Goal: Transaction & Acquisition: Purchase product/service

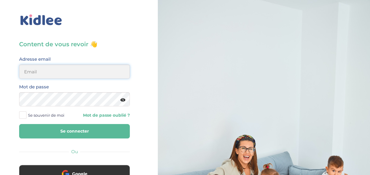
click at [45, 71] on input "email" at bounding box center [74, 71] width 111 height 14
type input "yigitilyasoglu@gmail.com"
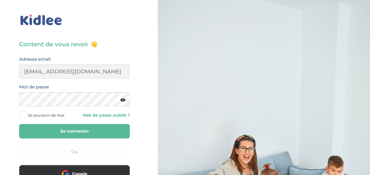
click at [48, 115] on span "Se souvenir de moi" at bounding box center [46, 115] width 36 height 8
click at [0, 0] on input "Se souvenir de moi" at bounding box center [0, 0] width 0 height 0
click at [51, 125] on button "Se connecter" at bounding box center [74, 131] width 111 height 14
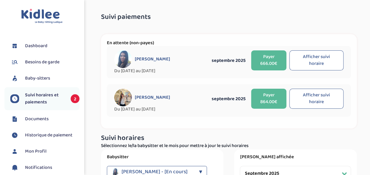
click at [324, 96] on button "Afficher suivi horaire" at bounding box center [316, 98] width 54 height 20
select select "septembre 2025"
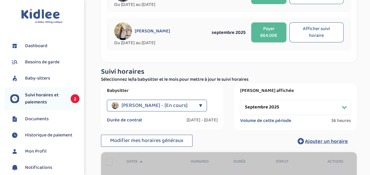
scroll to position [134, 0]
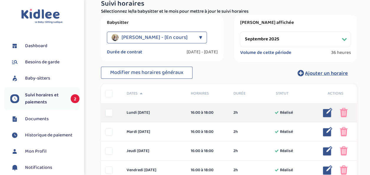
click at [342, 113] on img at bounding box center [343, 112] width 8 height 9
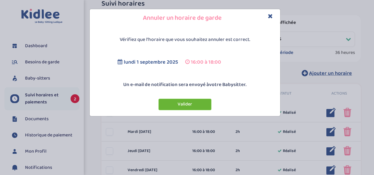
click at [187, 106] on button "Valider" at bounding box center [184, 103] width 53 height 11
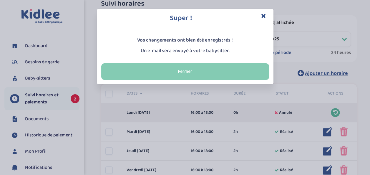
click at [242, 70] on button "Fermer" at bounding box center [185, 71] width 168 height 16
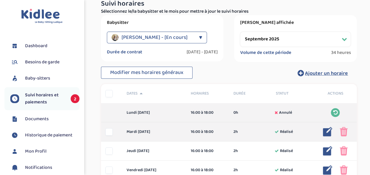
click at [341, 131] on img at bounding box center [343, 131] width 8 height 9
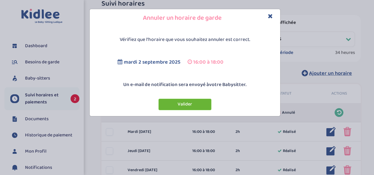
click at [193, 103] on button "Valider" at bounding box center [184, 103] width 53 height 11
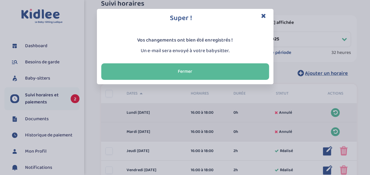
click at [263, 15] on icon "Close" at bounding box center [263, 16] width 5 height 6
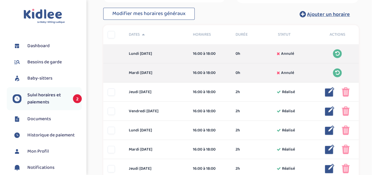
scroll to position [193, 0]
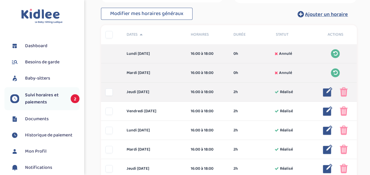
click at [325, 91] on img at bounding box center [327, 91] width 9 height 9
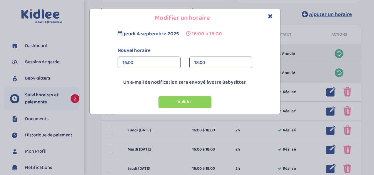
click at [148, 55] on div "Nouvel horaire 16:00 16:00 00:00 00:15 00:30 00:45 01:00 01:15 01:30 01:45 02:0…" at bounding box center [184, 60] width 143 height 26
click at [143, 66] on div "16:00" at bounding box center [149, 63] width 53 height 12
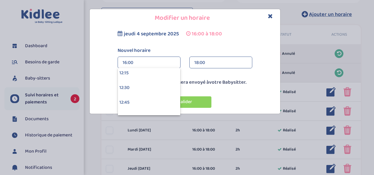
scroll to position [735, 0]
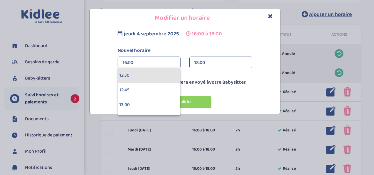
click at [130, 78] on div "12:30" at bounding box center [149, 75] width 62 height 15
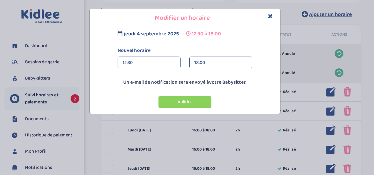
click at [201, 64] on div "18:00" at bounding box center [220, 63] width 53 height 12
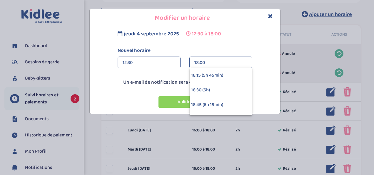
scroll to position [353, 0]
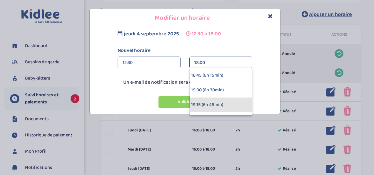
click at [213, 105] on div "19:15 (6h 45min)" at bounding box center [221, 104] width 62 height 15
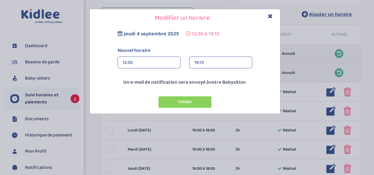
click at [195, 83] on p "Un e-mail de notification sera envoyé à votre Babysitter." at bounding box center [185, 83] width 188 height 8
click at [148, 60] on div "12:30" at bounding box center [149, 63] width 53 height 12
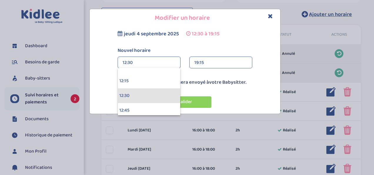
scroll to position [706, 0]
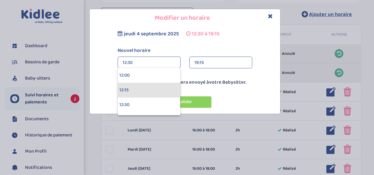
click at [140, 87] on div "12:15" at bounding box center [149, 90] width 62 height 15
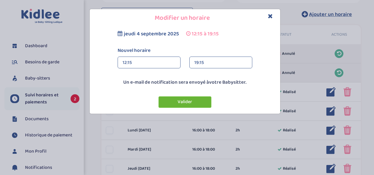
click at [192, 100] on button "Valider" at bounding box center [184, 101] width 53 height 11
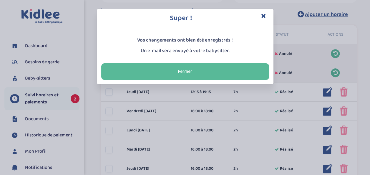
click at [265, 15] on icon "Close" at bounding box center [263, 16] width 5 height 6
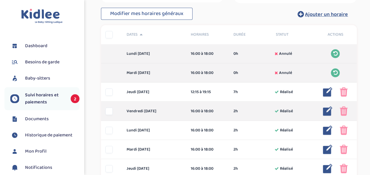
click at [329, 111] on img at bounding box center [327, 110] width 9 height 9
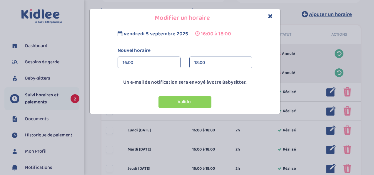
click at [146, 64] on div "16:00" at bounding box center [149, 63] width 53 height 12
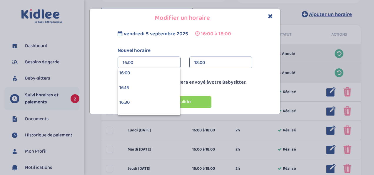
scroll to position [941, 0]
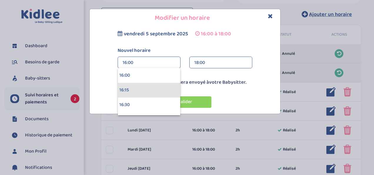
click at [145, 91] on div "16:15" at bounding box center [149, 90] width 62 height 15
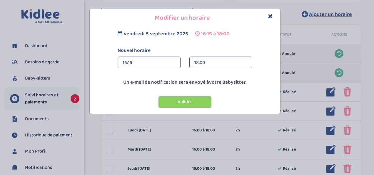
click at [223, 64] on div "18:00" at bounding box center [220, 63] width 53 height 12
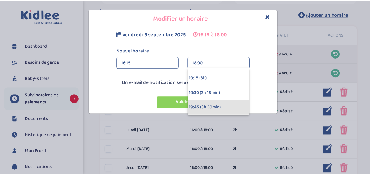
scroll to position [147, 0]
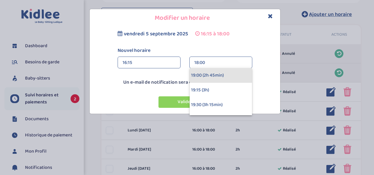
click at [212, 74] on div "19:00 (2h 45min)" at bounding box center [221, 75] width 62 height 15
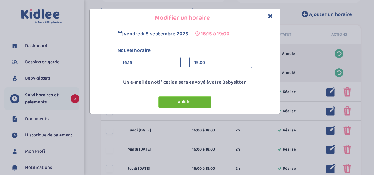
click at [190, 101] on button "Valider" at bounding box center [184, 101] width 53 height 11
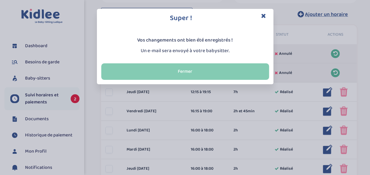
click at [215, 70] on button "Fermer" at bounding box center [185, 71] width 168 height 16
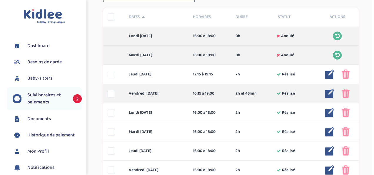
scroll to position [222, 0]
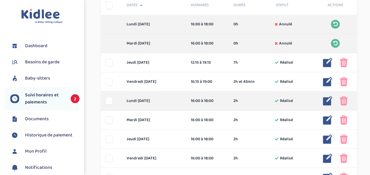
click at [328, 97] on img at bounding box center [327, 100] width 9 height 9
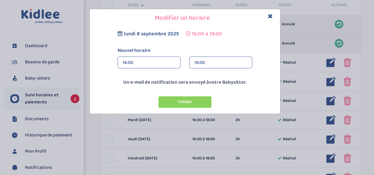
click at [145, 60] on div "16:00" at bounding box center [149, 63] width 53 height 12
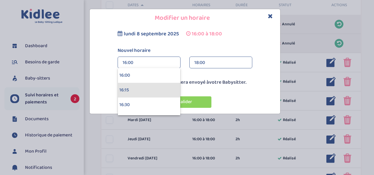
click at [137, 87] on div "16:15" at bounding box center [149, 90] width 62 height 15
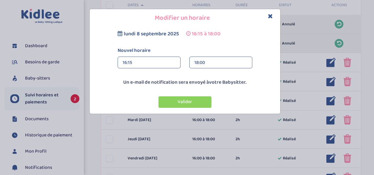
click at [201, 60] on div "18:00" at bounding box center [220, 63] width 53 height 12
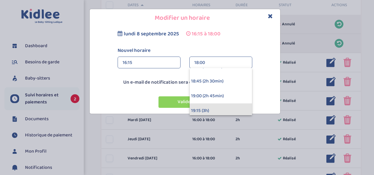
scroll to position [118, 0]
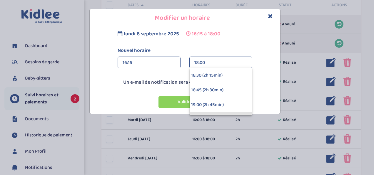
click at [209, 86] on div "18:45 (2h 30min)" at bounding box center [221, 90] width 62 height 15
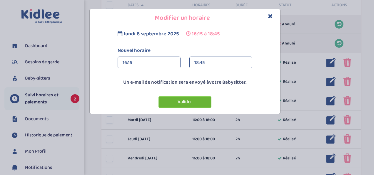
click at [191, 98] on button "Valider" at bounding box center [184, 101] width 53 height 11
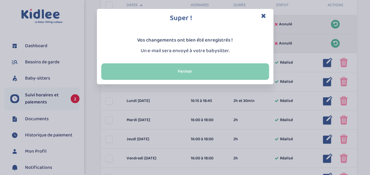
click at [186, 67] on button "Fermer" at bounding box center [185, 71] width 168 height 16
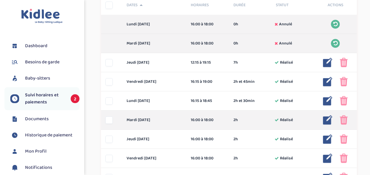
click at [327, 117] on img at bounding box center [327, 119] width 9 height 9
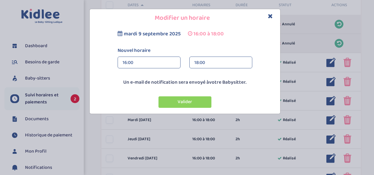
click at [133, 65] on div "16:00" at bounding box center [149, 63] width 53 height 12
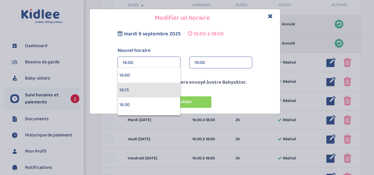
click at [128, 91] on div "16:15" at bounding box center [149, 90] width 62 height 15
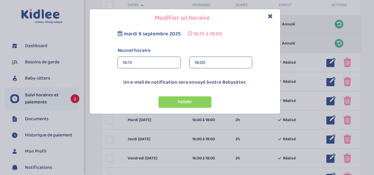
click at [206, 66] on div "18:00" at bounding box center [220, 63] width 53 height 12
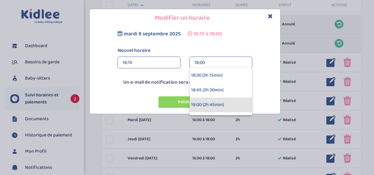
click at [201, 105] on div "19:00 (2h 45min)" at bounding box center [221, 104] width 62 height 15
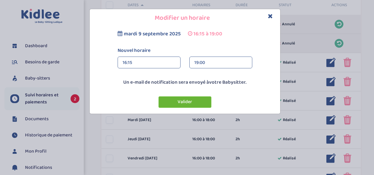
click at [196, 100] on button "Valider" at bounding box center [184, 101] width 53 height 11
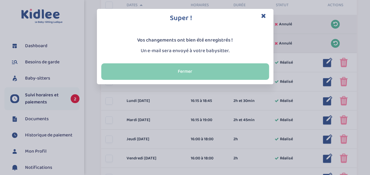
click at [199, 68] on button "Fermer" at bounding box center [185, 71] width 168 height 16
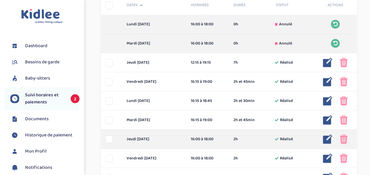
click at [328, 138] on img at bounding box center [327, 138] width 9 height 9
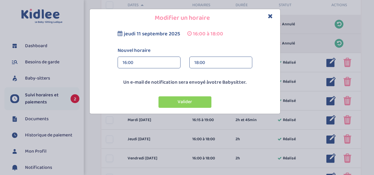
click at [149, 61] on div "16:00" at bounding box center [149, 63] width 53 height 12
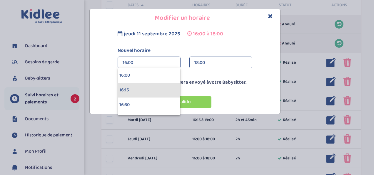
click at [129, 92] on div "16:15" at bounding box center [149, 90] width 62 height 15
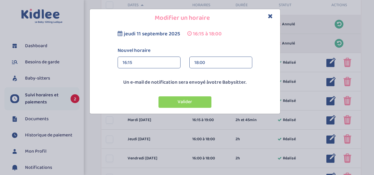
click at [208, 60] on div "18:00" at bounding box center [220, 63] width 53 height 12
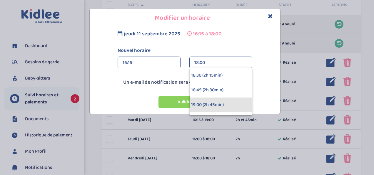
click at [199, 103] on div "19:00 (2h 45min)" at bounding box center [221, 104] width 62 height 15
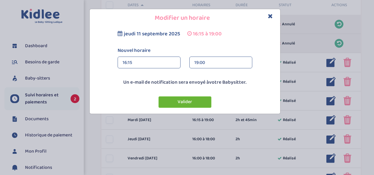
click at [193, 98] on button "Valider" at bounding box center [184, 101] width 53 height 11
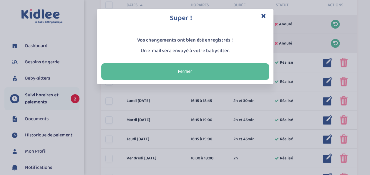
click at [263, 16] on icon "Close" at bounding box center [263, 16] width 5 height 6
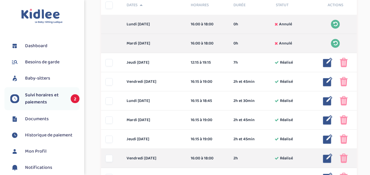
click at [324, 159] on img at bounding box center [327, 157] width 9 height 9
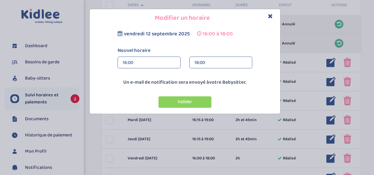
click at [140, 61] on div "16:00" at bounding box center [149, 63] width 53 height 12
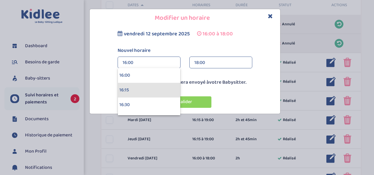
click at [126, 91] on div "16:15" at bounding box center [149, 90] width 62 height 15
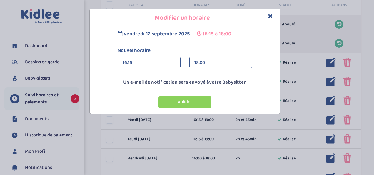
click at [211, 62] on div "18:00" at bounding box center [220, 63] width 53 height 12
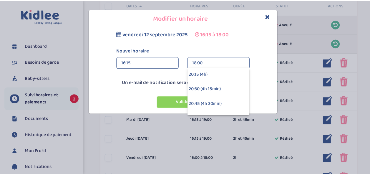
scroll to position [235, 0]
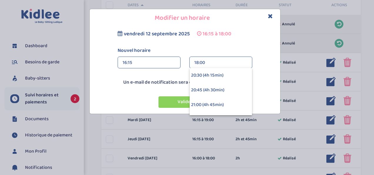
click at [210, 87] on div "20:45 (4h 30min)" at bounding box center [221, 90] width 62 height 15
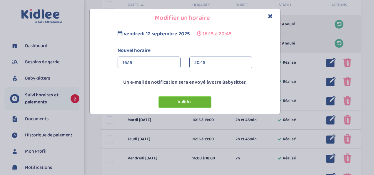
click at [184, 98] on button "Valider" at bounding box center [184, 101] width 53 height 11
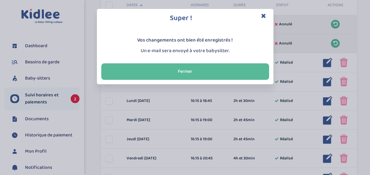
click at [264, 14] on icon "Close" at bounding box center [263, 16] width 5 height 6
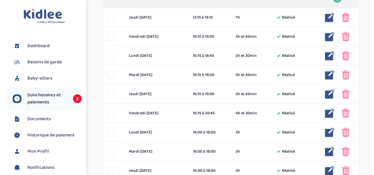
scroll to position [281, 0]
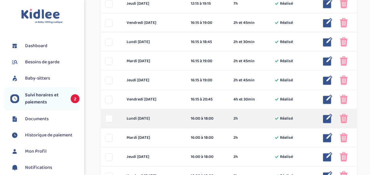
click at [340, 118] on img at bounding box center [343, 117] width 8 height 9
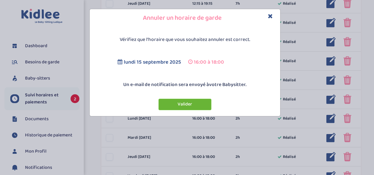
click at [189, 106] on button "Valider" at bounding box center [184, 103] width 53 height 11
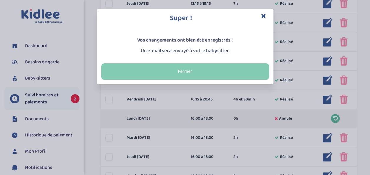
click at [190, 71] on button "Fermer" at bounding box center [185, 71] width 168 height 16
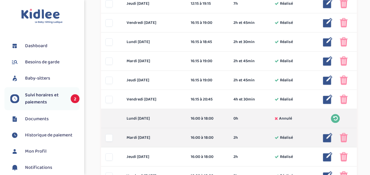
click at [342, 136] on img at bounding box center [343, 137] width 8 height 9
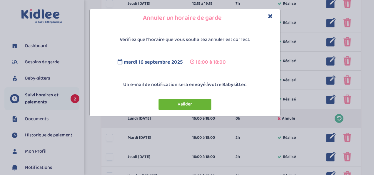
click at [201, 103] on button "Valider" at bounding box center [184, 103] width 53 height 11
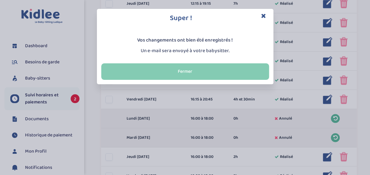
click at [225, 69] on button "Fermer" at bounding box center [185, 71] width 168 height 16
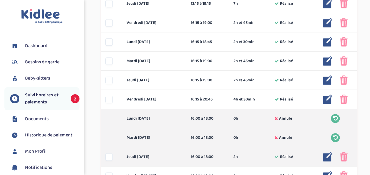
click at [343, 156] on img at bounding box center [343, 156] width 8 height 9
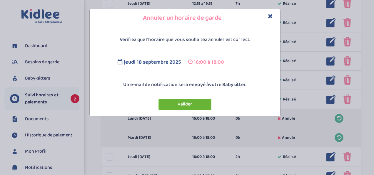
click at [203, 103] on button "Valider" at bounding box center [184, 103] width 53 height 11
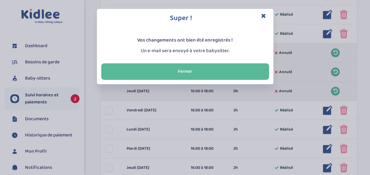
scroll to position [369, 0]
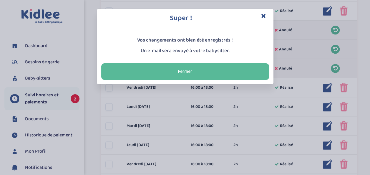
click at [263, 15] on icon "Close" at bounding box center [263, 16] width 5 height 6
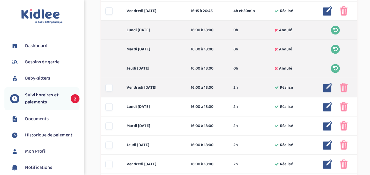
click at [111, 86] on div at bounding box center [108, 87] width 7 height 7
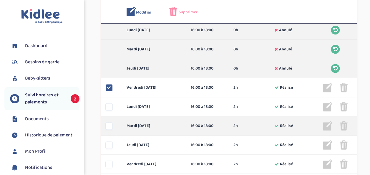
scroll to position [391, 0]
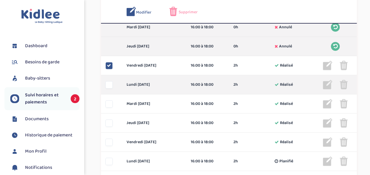
click at [110, 84] on div at bounding box center [108, 84] width 7 height 7
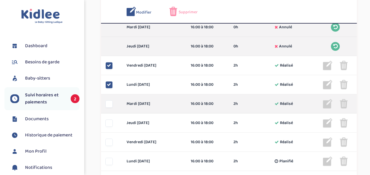
click at [105, 101] on div at bounding box center [111, 103] width 21 height 7
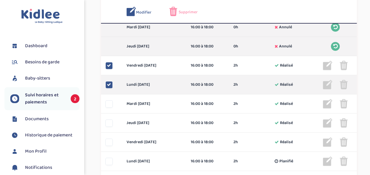
click at [105, 86] on div at bounding box center [111, 84] width 21 height 7
click at [111, 80] on div "lundi 22 sep 16:00 à 18:00 2h Réalisé 2h Réalisé ... Modifier Supprimer" at bounding box center [228, 84] width 255 height 19
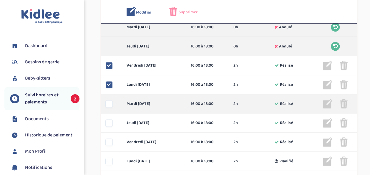
click at [109, 102] on div at bounding box center [108, 103] width 7 height 7
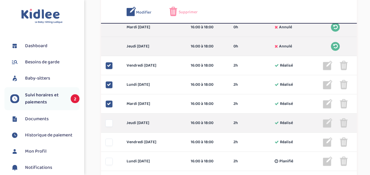
click at [106, 120] on div at bounding box center [108, 122] width 7 height 7
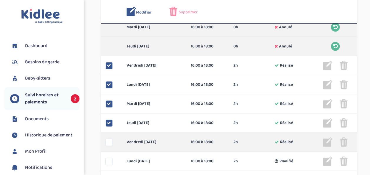
click at [106, 137] on div "vendredi 26 sep 16:00 à 18:00 2h Réalisé 2h Réalisé ... Modifier Supprimer" at bounding box center [228, 141] width 255 height 19
click at [107, 146] on div "vendredi 26 sep 16:00 à 18:00 2h Réalisé 2h Réalisé ... Modifier Supprimer" at bounding box center [228, 141] width 255 height 19
click at [107, 144] on div at bounding box center [108, 141] width 7 height 7
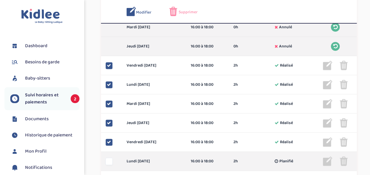
click at [105, 159] on div at bounding box center [108, 160] width 7 height 7
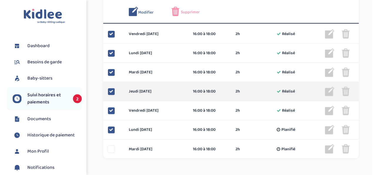
scroll to position [450, 0]
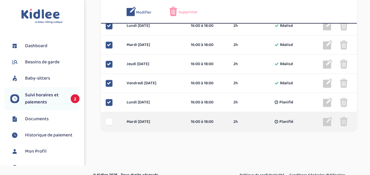
click at [106, 123] on div at bounding box center [108, 121] width 7 height 7
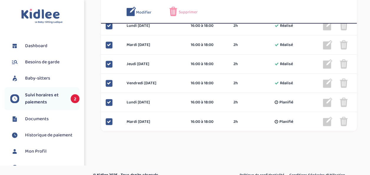
click at [175, 9] on img at bounding box center [173, 11] width 8 height 9
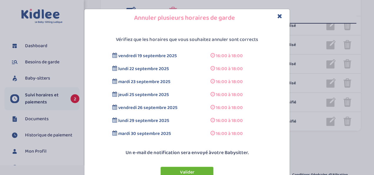
click at [180, 170] on button "Valider" at bounding box center [187, 171] width 53 height 11
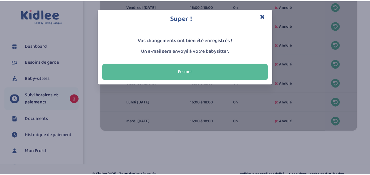
scroll to position [454, 0]
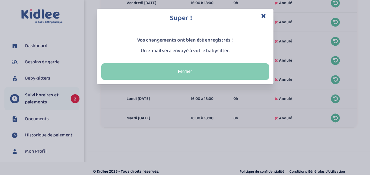
click at [169, 71] on button "Fermer" at bounding box center [185, 71] width 168 height 16
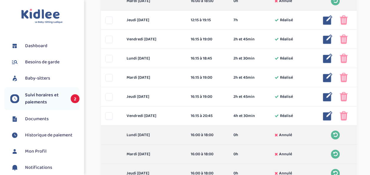
scroll to position [253, 0]
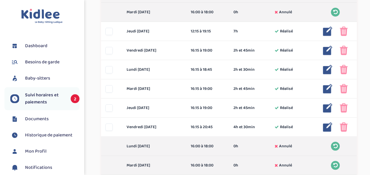
click at [50, 96] on span "Suivi horaires et paiements" at bounding box center [45, 98] width 40 height 14
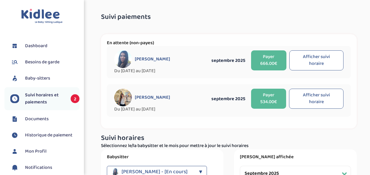
select select "septembre 2025"
click at [275, 96] on button "Payer 534.00€" at bounding box center [268, 98] width 35 height 20
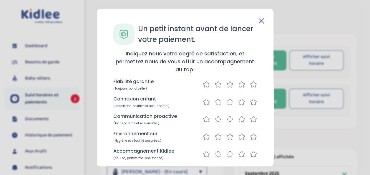
click at [253, 84] on icon at bounding box center [253, 84] width 7 height 7
click at [251, 101] on icon at bounding box center [253, 101] width 7 height 7
click at [251, 119] on icon at bounding box center [253, 118] width 7 height 7
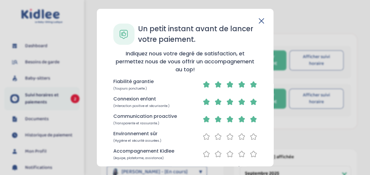
click at [250, 138] on icon at bounding box center [253, 136] width 6 height 6
click at [252, 155] on icon at bounding box center [253, 153] width 7 height 7
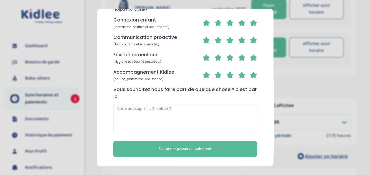
scroll to position [118, 0]
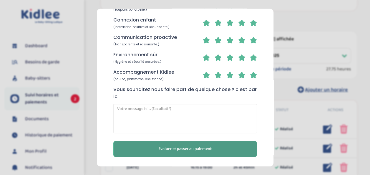
click at [175, 151] on span "Evaluer et passer au paiement" at bounding box center [184, 149] width 53 height 6
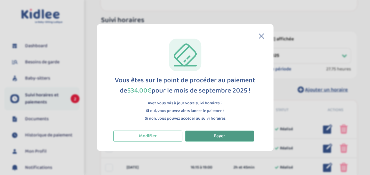
click at [213, 136] on span "Payer" at bounding box center [218, 135] width 11 height 7
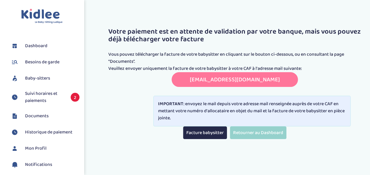
click at [34, 44] on span "Dashboard" at bounding box center [36, 45] width 22 height 7
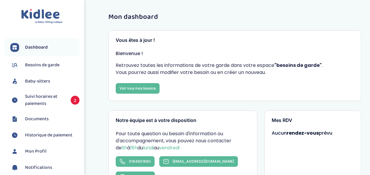
click at [56, 88] on li "Baby-sitters" at bounding box center [41, 81] width 75 height 15
click at [49, 100] on span "Suivi horaires et paiements" at bounding box center [45, 100] width 40 height 14
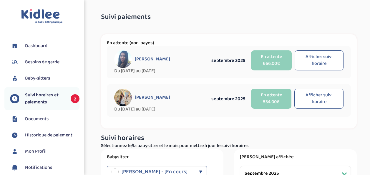
select select "septembre 2025"
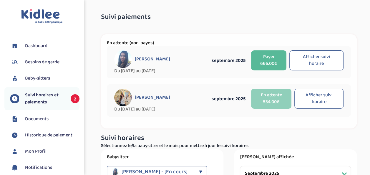
click at [322, 59] on button "Afficher suivi horaire" at bounding box center [316, 60] width 54 height 20
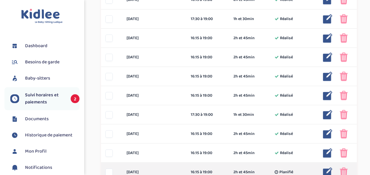
scroll to position [252, 0]
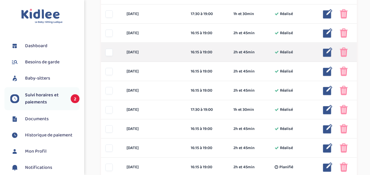
drag, startPoint x: 91, startPoint y: 48, endPoint x: 101, endPoint y: 48, distance: 10.0
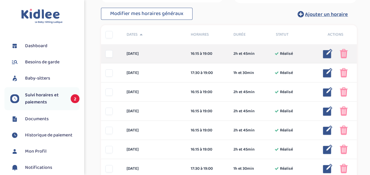
click at [344, 53] on img at bounding box center [343, 53] width 8 height 9
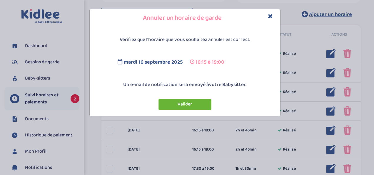
click at [183, 103] on button "Valider" at bounding box center [184, 103] width 53 height 11
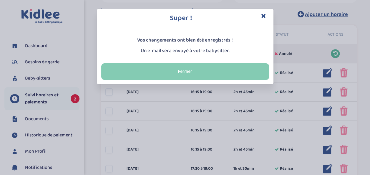
click at [168, 72] on button "Fermer" at bounding box center [185, 71] width 168 height 16
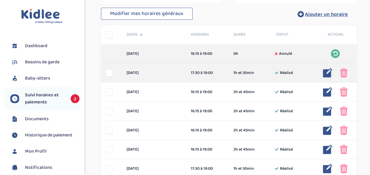
click at [341, 72] on img at bounding box center [343, 72] width 8 height 9
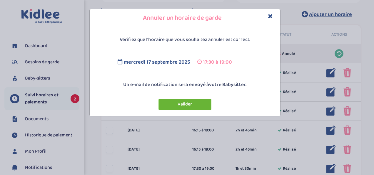
click at [183, 105] on button "Valider" at bounding box center [184, 103] width 53 height 11
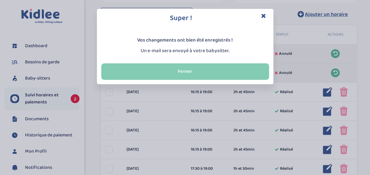
click at [171, 69] on button "Fermer" at bounding box center [185, 71] width 168 height 16
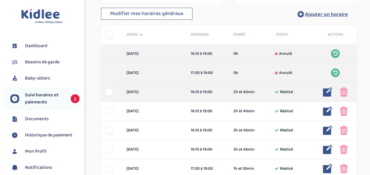
click at [344, 91] on img at bounding box center [343, 91] width 8 height 9
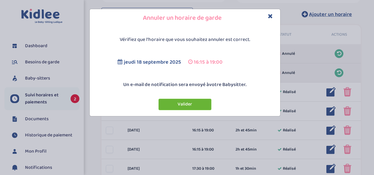
click at [188, 101] on button "Valider" at bounding box center [184, 103] width 53 height 11
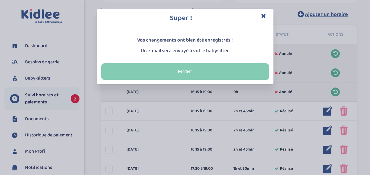
click at [146, 78] on button "Fermer" at bounding box center [185, 71] width 168 height 16
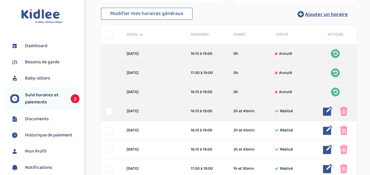
click at [344, 112] on img at bounding box center [343, 110] width 8 height 9
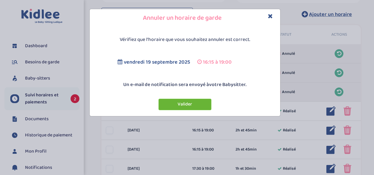
click at [186, 102] on button "Valider" at bounding box center [184, 103] width 53 height 11
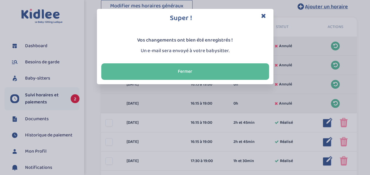
scroll to position [222, 0]
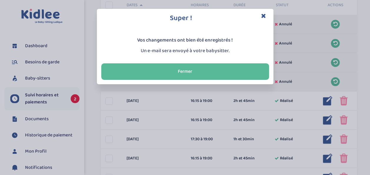
click at [262, 13] on icon "Close" at bounding box center [263, 16] width 5 height 6
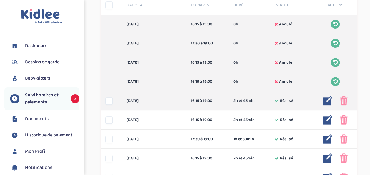
click at [343, 99] on img at bounding box center [343, 100] width 8 height 9
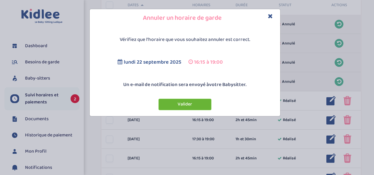
click at [190, 102] on button "Valider" at bounding box center [184, 103] width 53 height 11
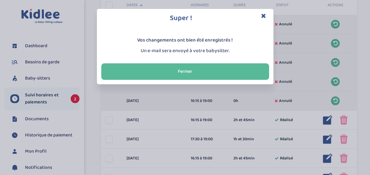
click at [262, 14] on icon "Close" at bounding box center [263, 16] width 5 height 6
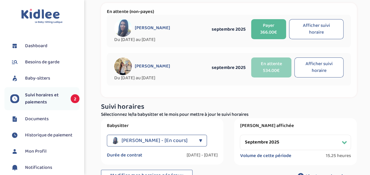
scroll to position [0, 0]
